Goal: Transaction & Acquisition: Purchase product/service

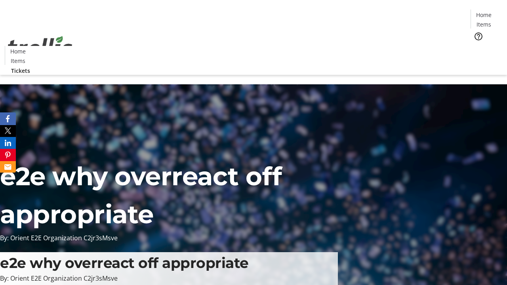
click at [477, 46] on span "Tickets" at bounding box center [486, 50] width 19 height 8
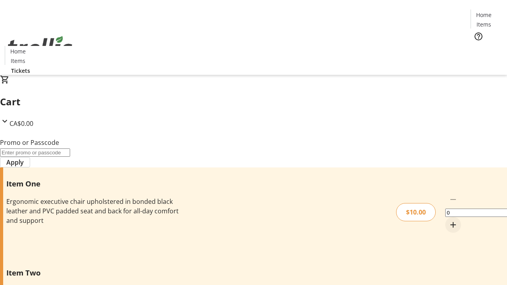
click at [448, 220] on mat-icon "Increment by one" at bounding box center [453, 225] width 10 height 10
type input "1"
